Goal: Task Accomplishment & Management: Manage account settings

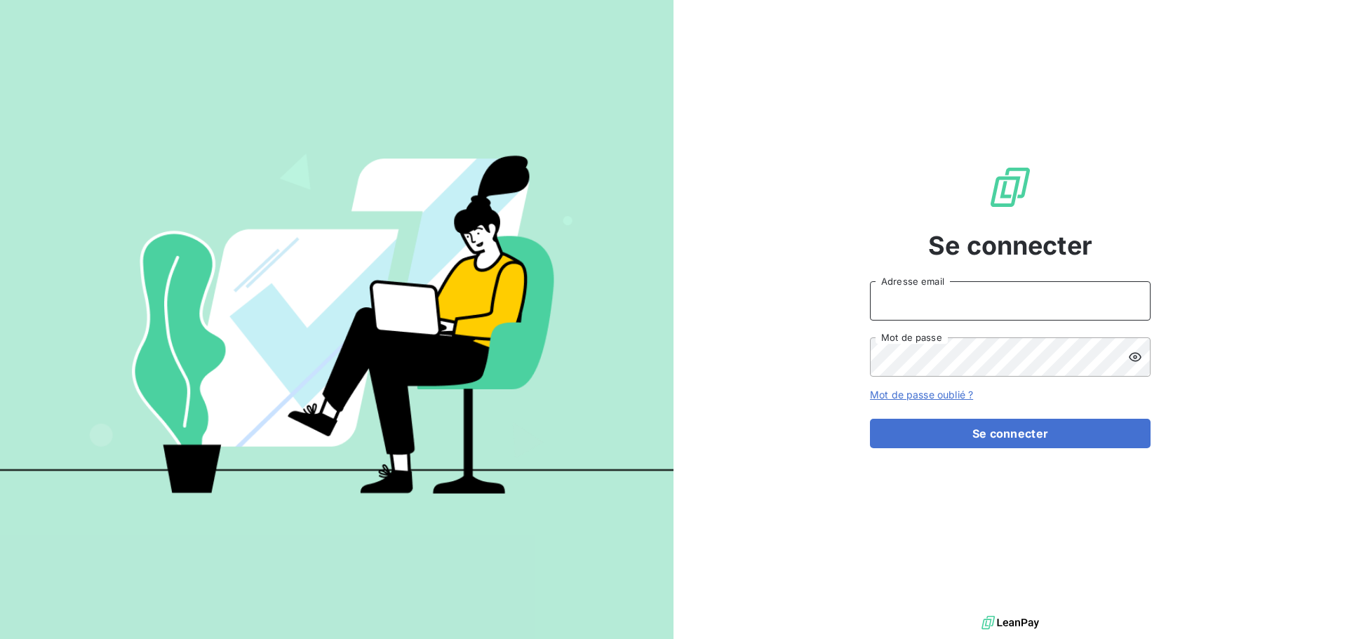
type input "melissa.brottier@maisonbonifassi.com"
click at [1067, 312] on input "melissa.brottier@maisonbonifassi.com" at bounding box center [1010, 300] width 281 height 39
drag, startPoint x: 1081, startPoint y: 301, endPoint x: 752, endPoint y: 306, distance: 329.2
click at [752, 306] on div "Se connecter melissa.brottier@maisonbonifassi.com Adresse email Mot de passe Mo…" at bounding box center [1011, 306] width 674 height 613
type input "[EMAIL_ADDRESS][DOMAIN_NAME]"
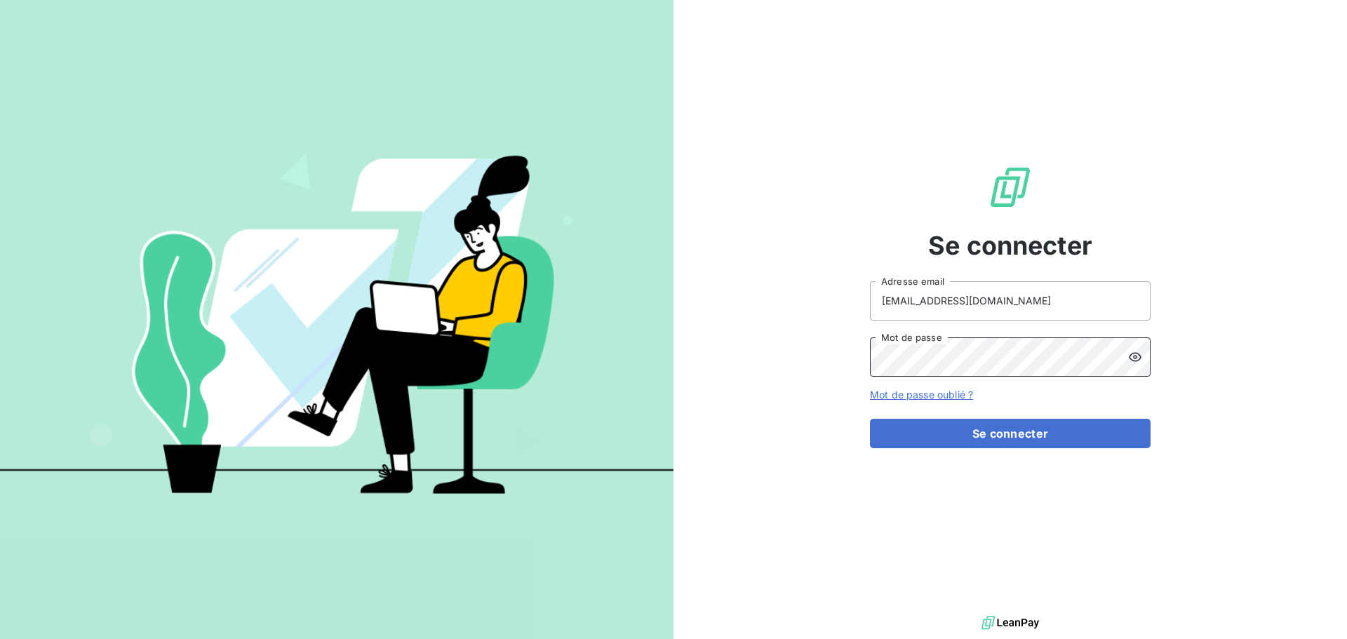
click at [833, 353] on div "Se connecter comptaclient@maisonbonifassi.com Adresse email Mot de passe Mot de…" at bounding box center [1011, 306] width 674 height 613
click at [870, 419] on button "Se connecter" at bounding box center [1010, 433] width 281 height 29
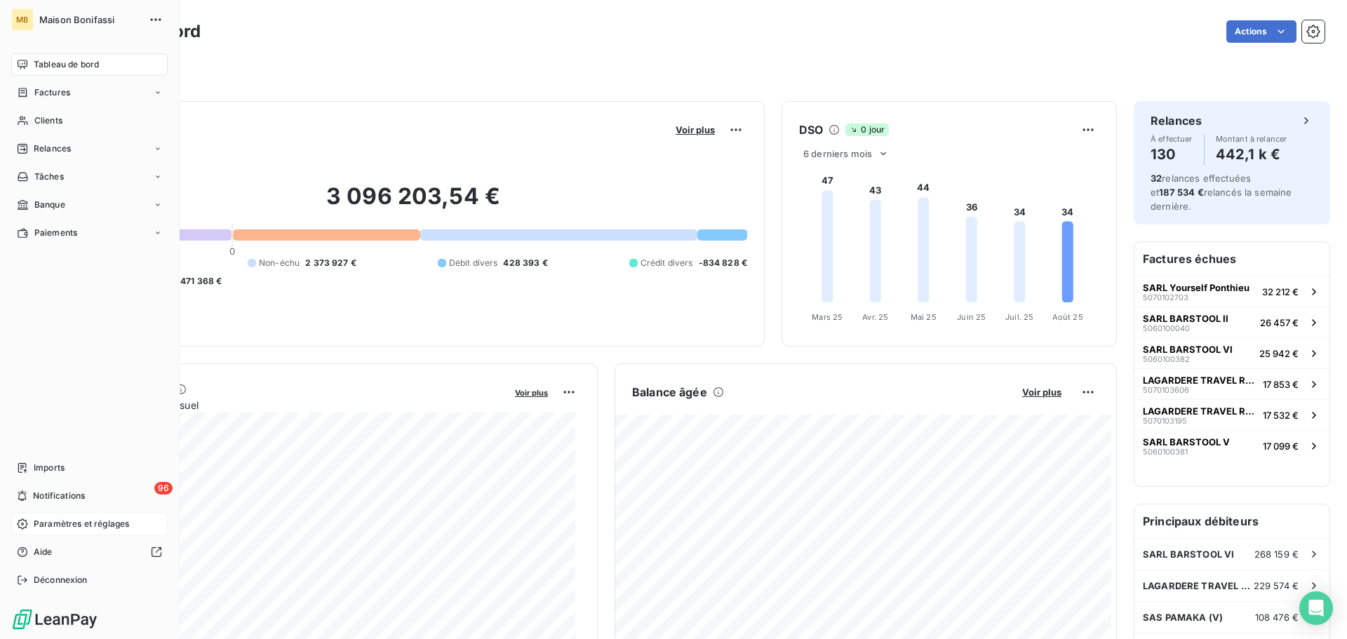
click at [61, 521] on span "Paramètres et réglages" at bounding box center [81, 524] width 95 height 13
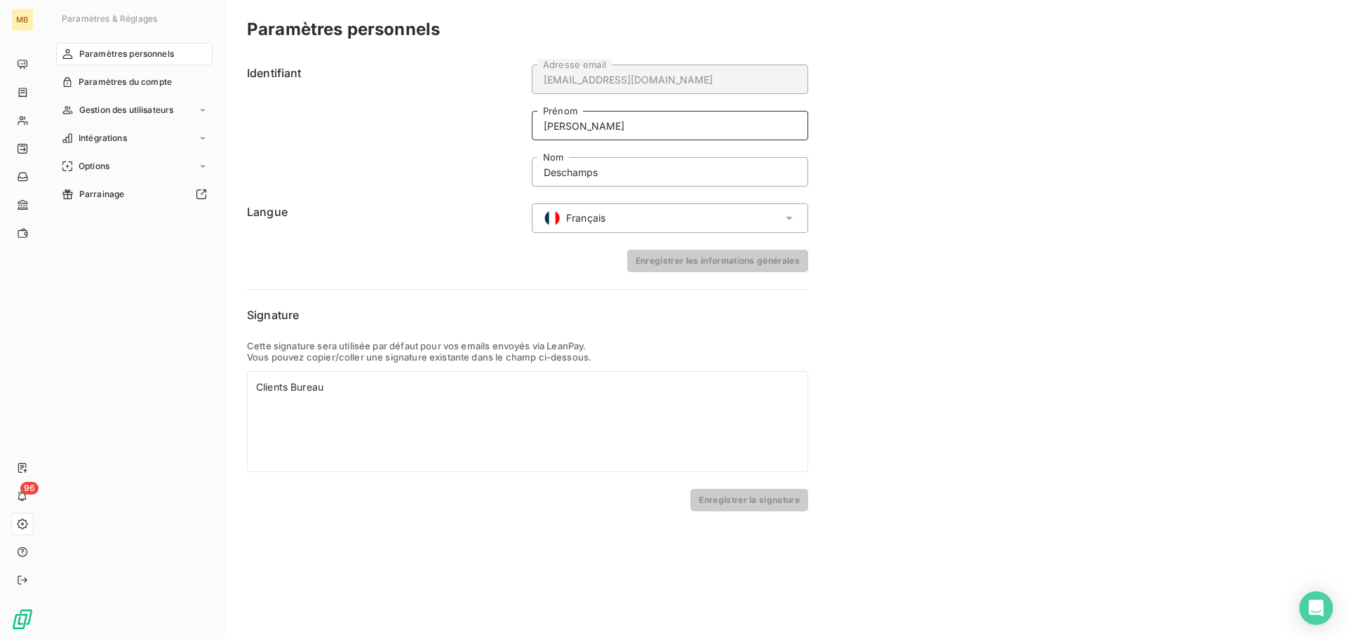
drag, startPoint x: 579, startPoint y: 125, endPoint x: 495, endPoint y: 119, distance: 84.4
click at [495, 119] on div "Identifiant [EMAIL_ADDRESS][DOMAIN_NAME] Adresse email [PERSON_NAME] Prénom [PE…" at bounding box center [527, 126] width 561 height 122
type input "Compta"
type input "Client"
click at [691, 262] on button "Enregistrer les informations générales" at bounding box center [717, 261] width 181 height 22
